Goal: Transaction & Acquisition: Book appointment/travel/reservation

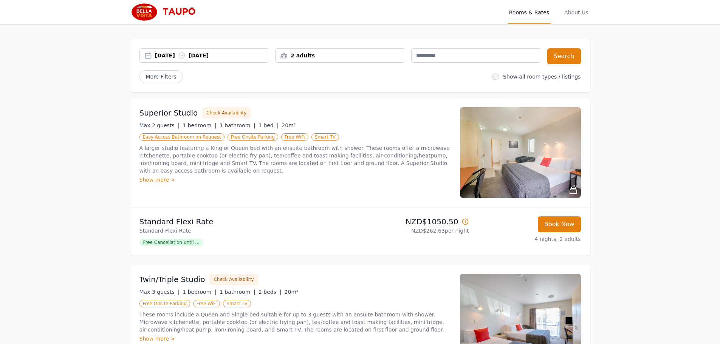
click at [298, 56] on div "2 adults" at bounding box center [339, 56] width 129 height 8
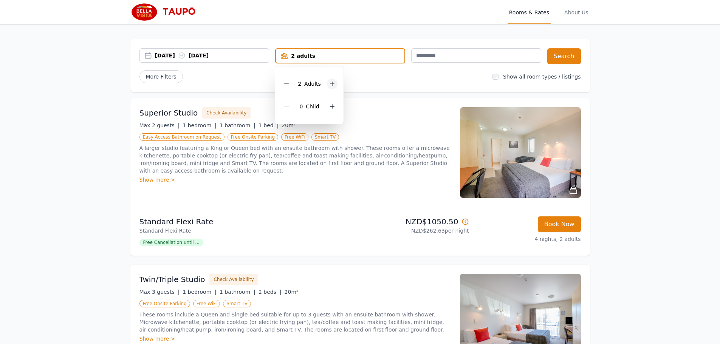
click at [331, 84] on icon at bounding box center [332, 84] width 4 height 4
click at [565, 56] on button "Search" at bounding box center [564, 56] width 34 height 16
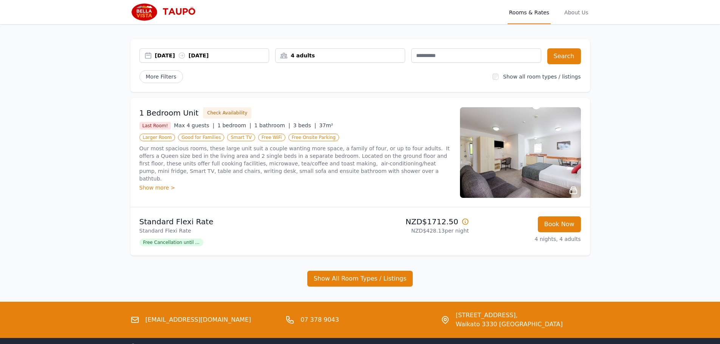
click at [534, 154] on img at bounding box center [520, 152] width 121 height 91
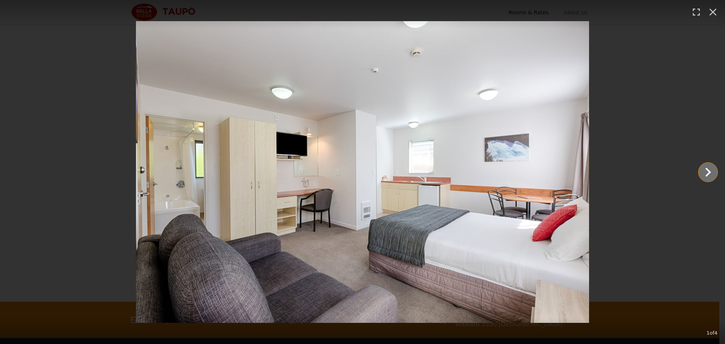
click at [709, 170] on icon "Show slide 2 of 4" at bounding box center [709, 172] width 6 height 9
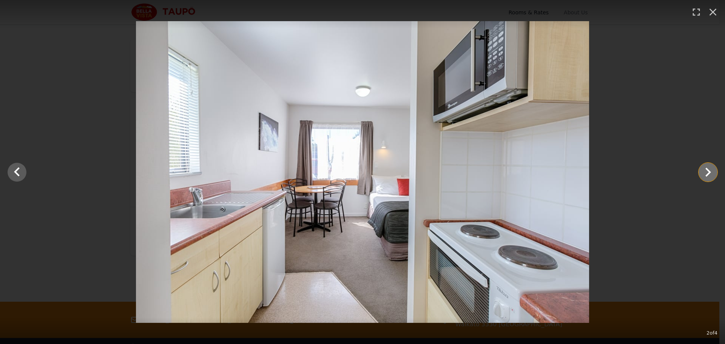
click at [709, 170] on icon "Show slide 3 of 4" at bounding box center [709, 172] width 6 height 9
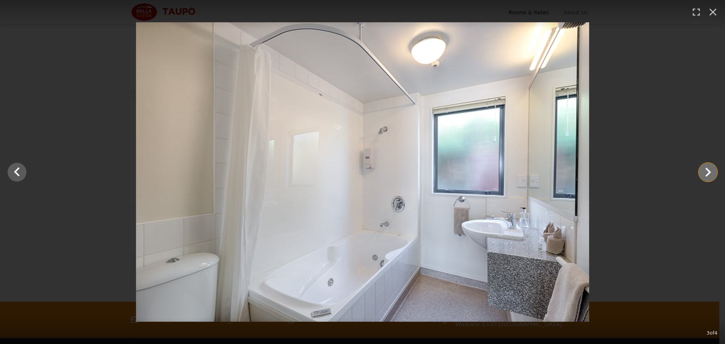
click at [709, 170] on icon "Show slide 4 of 4" at bounding box center [709, 172] width 6 height 9
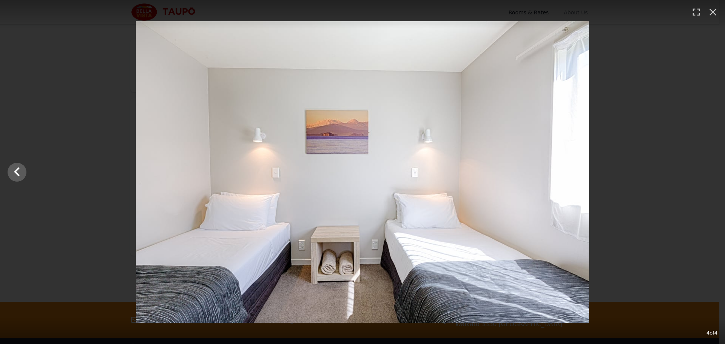
click at [709, 170] on div at bounding box center [362, 172] width 725 height 302
